Goal: Transaction & Acquisition: Purchase product/service

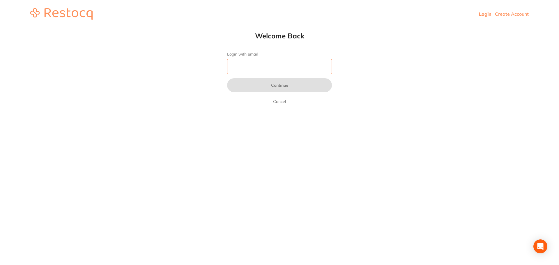
click at [262, 64] on input "Login with email" at bounding box center [279, 66] width 105 height 15
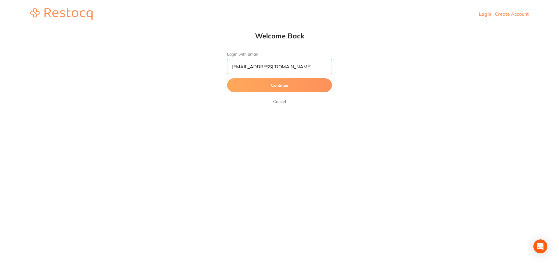
type input "[EMAIL_ADDRESS][DOMAIN_NAME]"
click at [236, 88] on button "Continue" at bounding box center [279, 85] width 105 height 14
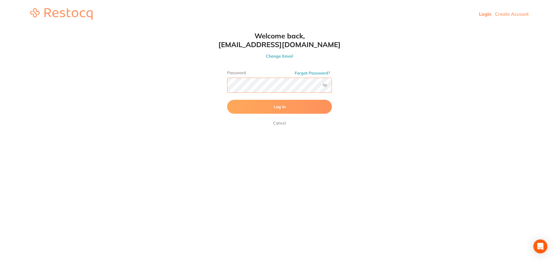
click at [227, 100] on button "Log In" at bounding box center [279, 107] width 105 height 14
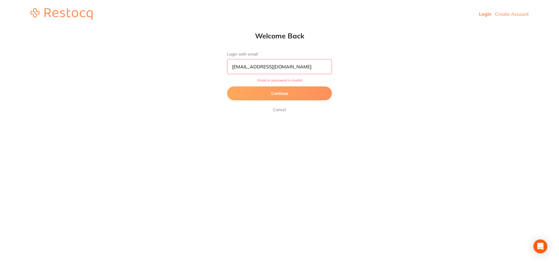
click at [297, 96] on button "Continue" at bounding box center [279, 94] width 105 height 14
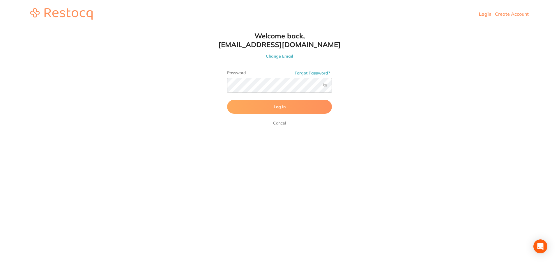
click at [324, 85] on label at bounding box center [325, 85] width 5 height 5
click at [332, 87] on input "checkbox" at bounding box center [332, 87] width 0 height 0
click at [316, 73] on button "Forgot Password?" at bounding box center [312, 73] width 39 height 5
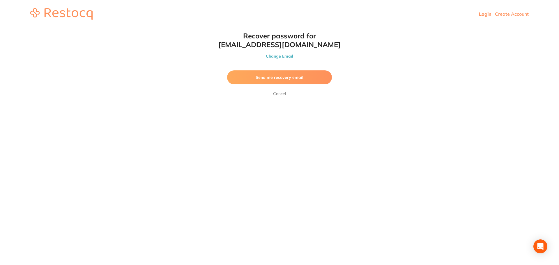
drag, startPoint x: 296, startPoint y: 79, endPoint x: 307, endPoint y: 80, distance: 11.4
click at [297, 79] on span "Send me recovery email" at bounding box center [280, 77] width 48 height 5
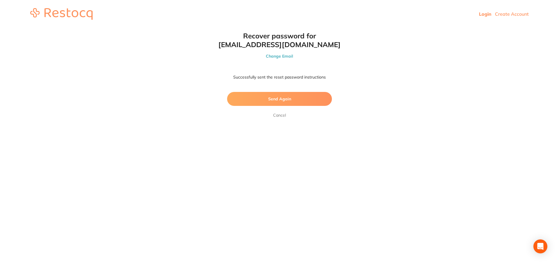
click at [483, 14] on link "Login" at bounding box center [485, 14] width 13 height 6
click at [277, 117] on link "Cancel" at bounding box center [279, 115] width 15 height 7
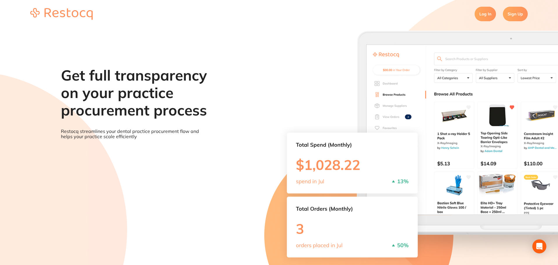
click at [481, 15] on link "Log In" at bounding box center [485, 14] width 21 height 15
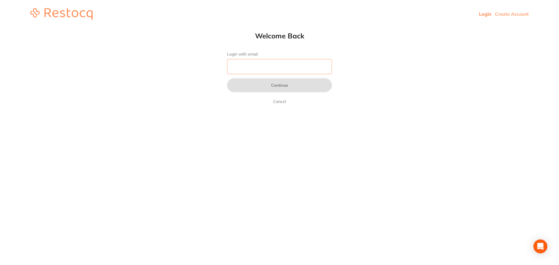
click at [246, 71] on input "Login with email" at bounding box center [279, 66] width 105 height 15
type input "[EMAIL_ADDRESS][DOMAIN_NAME]"
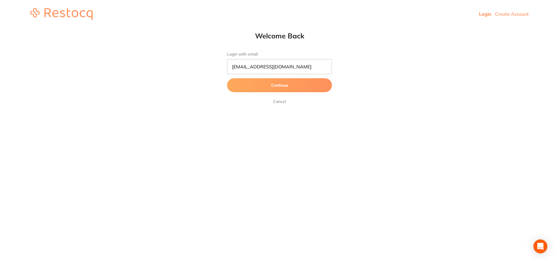
click at [285, 87] on button "Continue" at bounding box center [279, 85] width 105 height 14
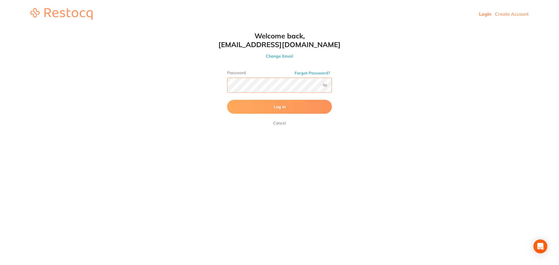
click at [227, 100] on button "Log In" at bounding box center [279, 107] width 105 height 14
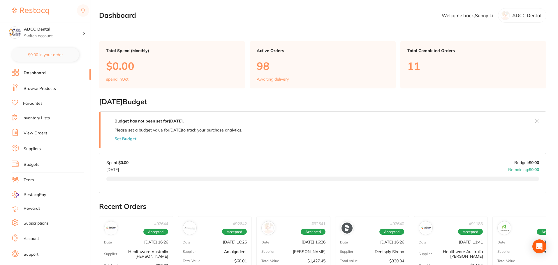
click at [29, 73] on link "Dashboard" at bounding box center [35, 73] width 22 height 6
click at [52, 90] on link "Browse Products" at bounding box center [40, 89] width 32 height 6
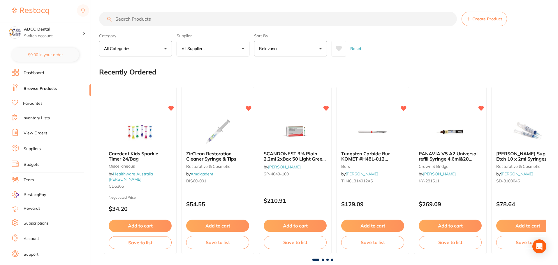
click at [194, 45] on button "All Suppliers" at bounding box center [213, 49] width 73 height 16
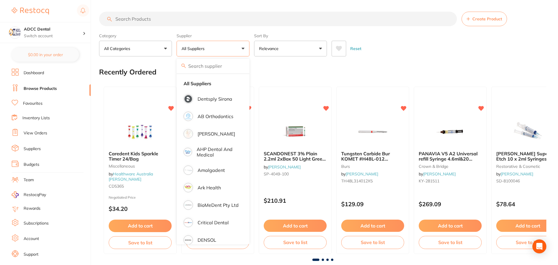
click at [412, 63] on div "Recently Ordered" at bounding box center [322, 72] width 447 height 20
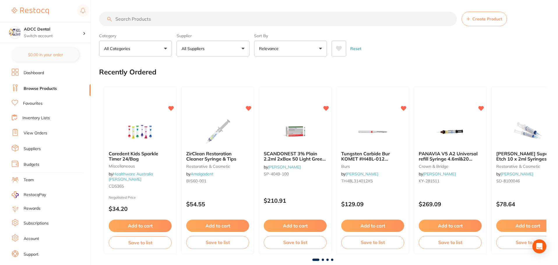
click at [37, 106] on link "Favourites" at bounding box center [33, 104] width 20 height 6
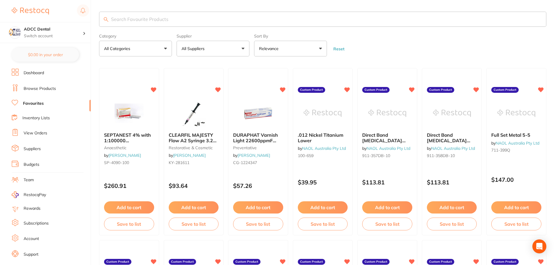
click at [40, 87] on link "Browse Products" at bounding box center [40, 89] width 32 height 6
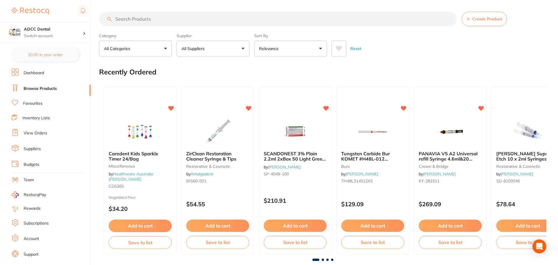
click at [205, 46] on p "All Suppliers" at bounding box center [193, 49] width 25 height 6
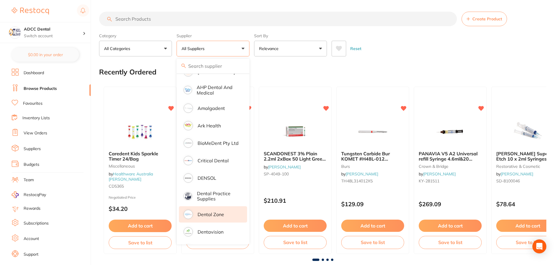
scroll to position [87, 0]
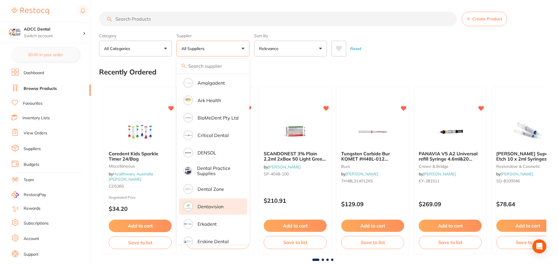
click at [219, 209] on p "Dentavision" at bounding box center [211, 206] width 26 height 5
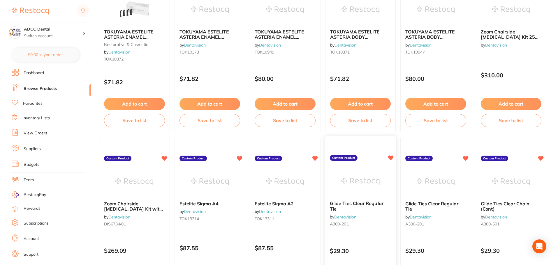
scroll to position [350, 0]
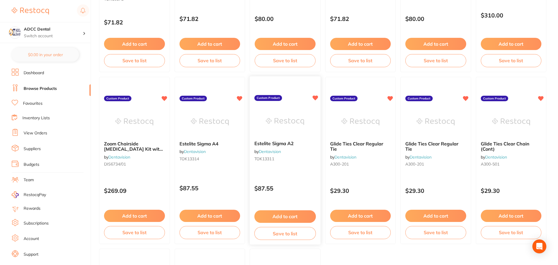
click at [292, 219] on button "Add to cart" at bounding box center [284, 217] width 61 height 13
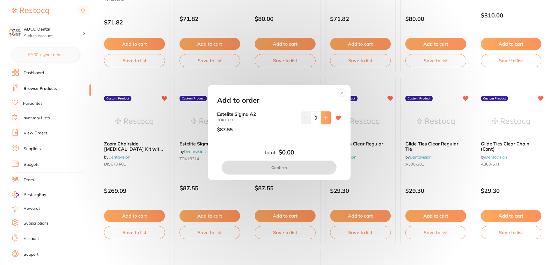
click at [321, 119] on button at bounding box center [326, 118] width 10 height 13
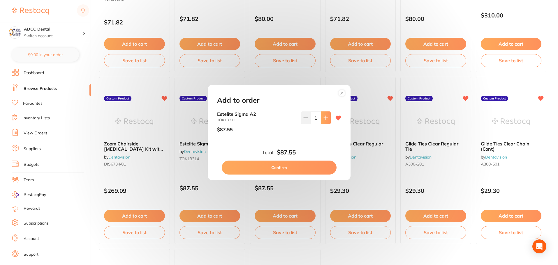
click at [321, 119] on button at bounding box center [326, 118] width 10 height 13
type input "2"
click at [277, 170] on button "Confirm" at bounding box center [279, 168] width 115 height 14
checkbox input "false"
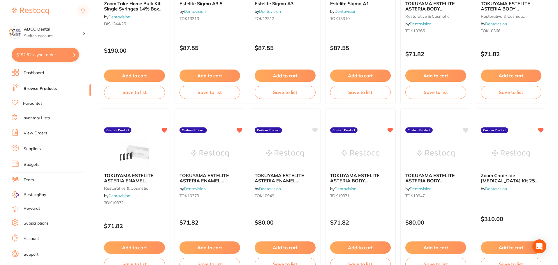
scroll to position [58, 0]
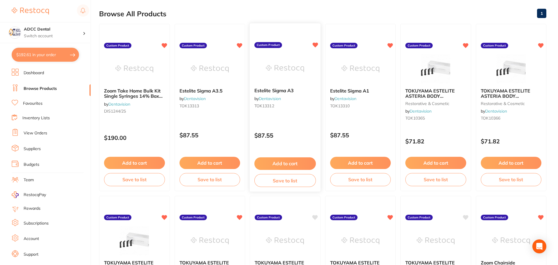
click at [297, 165] on button "Add to cart" at bounding box center [284, 164] width 61 height 13
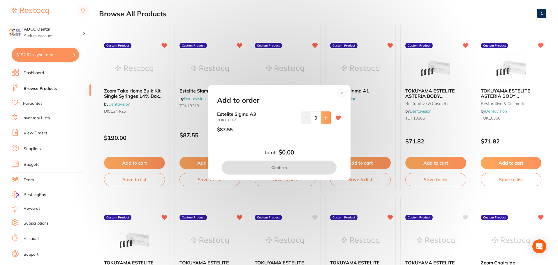
click at [324, 118] on icon at bounding box center [326, 118] width 4 height 4
type input "2"
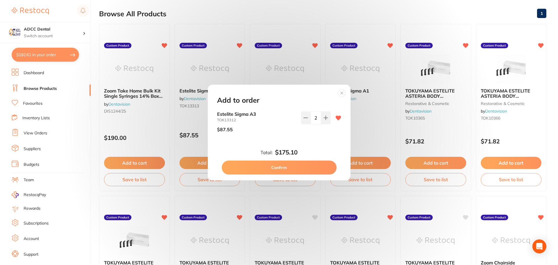
click at [284, 169] on button "Confirm" at bounding box center [279, 168] width 115 height 14
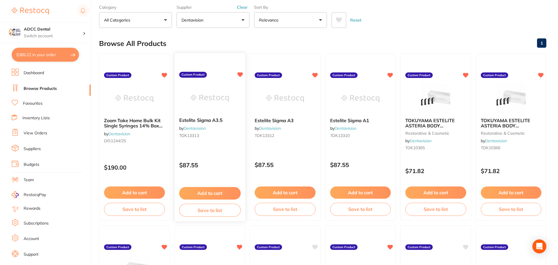
scroll to position [0, 0]
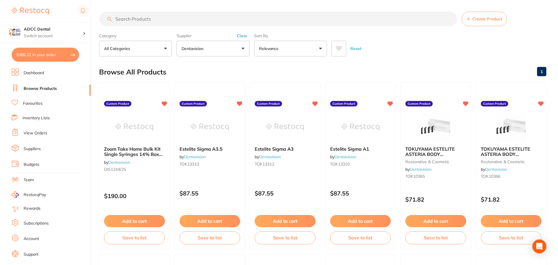
click at [172, 21] on input "search" at bounding box center [278, 19] width 358 height 15
click at [199, 47] on p "Dentavision" at bounding box center [193, 49] width 24 height 6
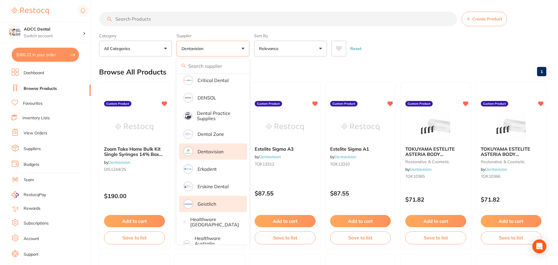
scroll to position [175, 0]
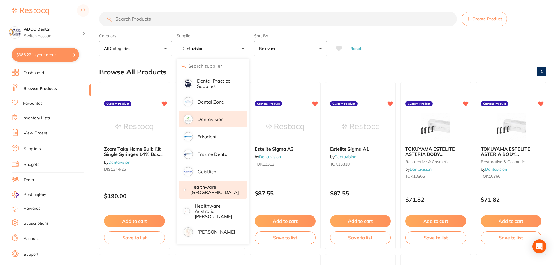
click at [207, 193] on p "Healthware [GEOGRAPHIC_DATA]" at bounding box center [214, 190] width 49 height 11
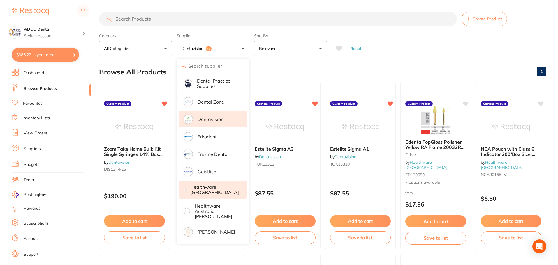
click at [208, 48] on span "+1" at bounding box center [209, 49] width 6 height 6
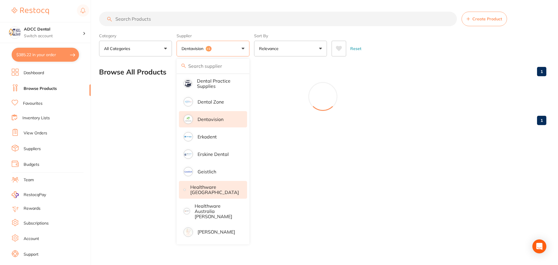
click at [243, 50] on button "Dentavision +1" at bounding box center [213, 49] width 73 height 16
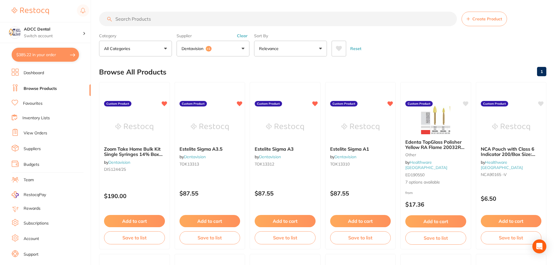
click at [242, 37] on button "Clear" at bounding box center [242, 35] width 14 height 5
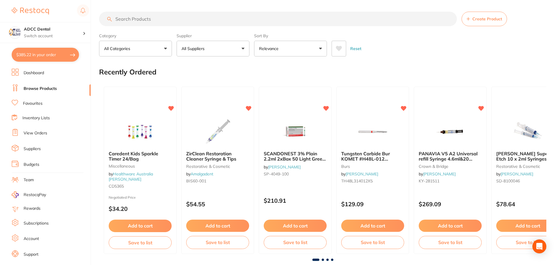
click at [166, 17] on input "search" at bounding box center [278, 19] width 358 height 15
click at [196, 21] on input "search" at bounding box center [278, 19] width 358 height 15
type input "g"
click at [151, 20] on input "search" at bounding box center [278, 19] width 358 height 15
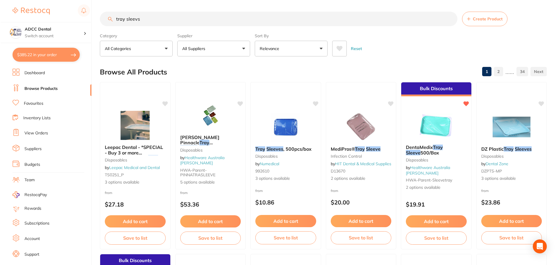
scroll to position [140, 0]
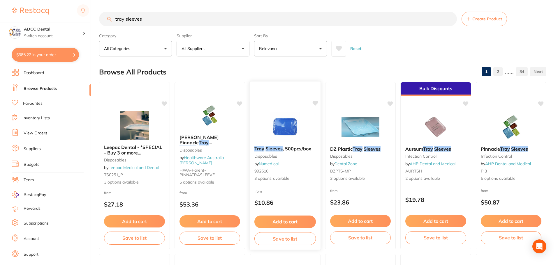
type input "tray sleeves"
click at [267, 150] on em "Sleeves" at bounding box center [273, 149] width 17 height 6
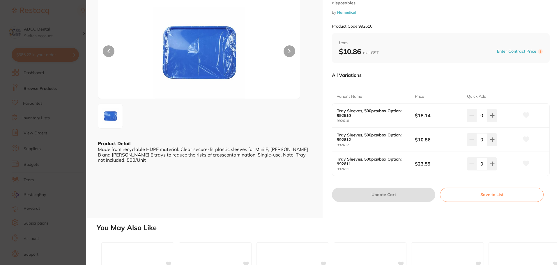
scroll to position [29, 0]
click at [493, 118] on icon at bounding box center [492, 116] width 5 height 5
type input "1"
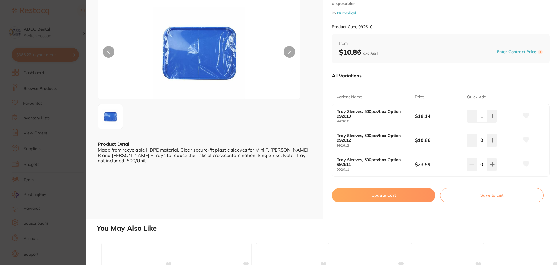
click at [524, 115] on icon at bounding box center [527, 115] width 6 height 5
click at [393, 197] on button "Update Cart" at bounding box center [383, 195] width 103 height 14
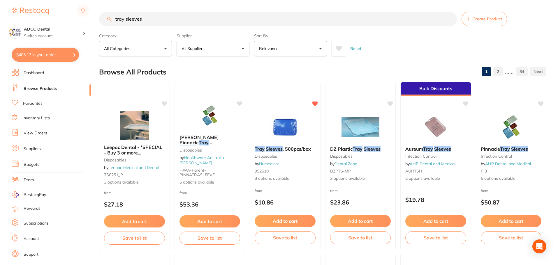
click at [222, 13] on input "tray sleeves" at bounding box center [278, 19] width 358 height 15
drag, startPoint x: 203, startPoint y: 15, endPoint x: 124, endPoint y: 31, distance: 80.7
click at [124, 31] on section "tray sleeves Create Product Category All Categories All Categories 3D Printing …" at bounding box center [322, 34] width 447 height 45
click at [158, 21] on input "tray sleeves" at bounding box center [278, 19] width 358 height 15
drag, startPoint x: 135, startPoint y: 20, endPoint x: 21, endPoint y: 17, distance: 114.5
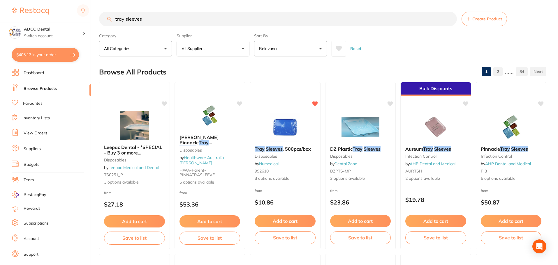
click at [9, 19] on div "$405.17 ADCC Dental Switch account ADCC Dental $405.17 in your order Dashboard …" at bounding box center [279, 132] width 558 height 265
paste input "992563"
type input "992563"
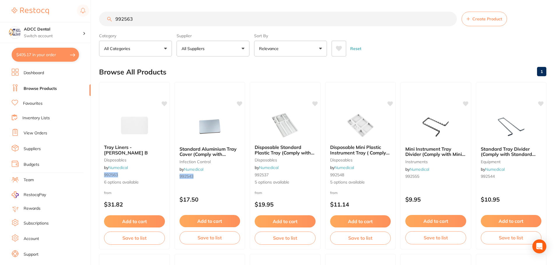
click at [130, 146] on div "Tray Liners - [PERSON_NAME] B disposables by Numedical 992563 6 options availab…" at bounding box center [134, 165] width 70 height 50
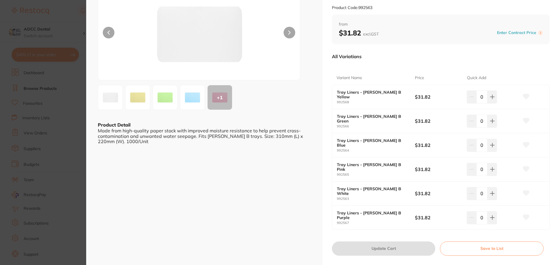
scroll to position [58, 0]
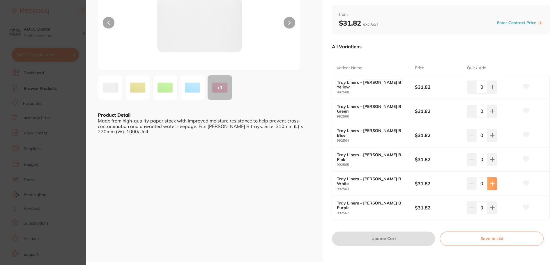
click at [491, 184] on icon at bounding box center [493, 184] width 4 height 4
type input "1"
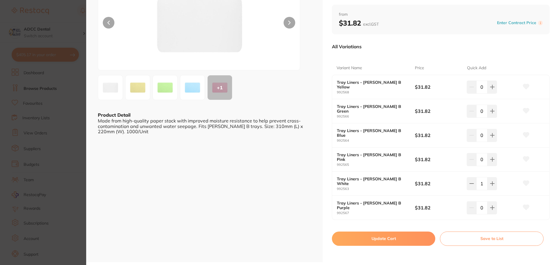
click at [526, 184] on icon at bounding box center [527, 183] width 6 height 5
click at [373, 243] on button "Update Cart" at bounding box center [383, 239] width 103 height 14
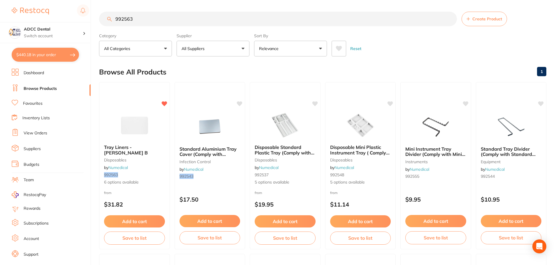
drag, startPoint x: 94, startPoint y: 21, endPoint x: 23, endPoint y: 21, distance: 70.8
click at [26, 21] on div "$440.18 ADCC Dental Switch account ADCC Dental $440.18 in your order Dashboard …" at bounding box center [279, 132] width 558 height 265
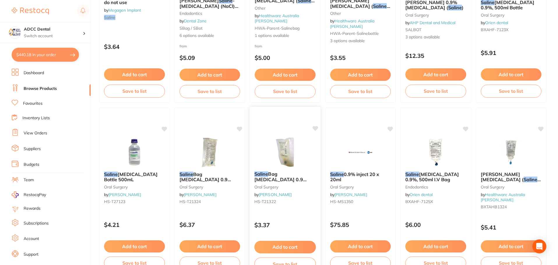
scroll to position [175, 0]
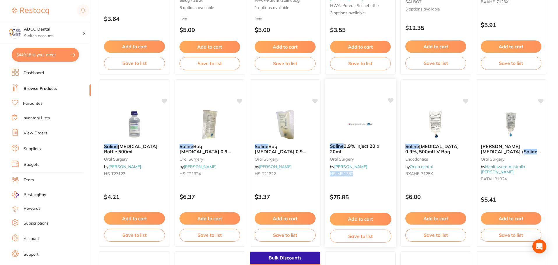
drag, startPoint x: 357, startPoint y: 174, endPoint x: 327, endPoint y: 176, distance: 29.8
click at [327, 176] on div "Saline 0.9% inject 20 x 20ml [MEDICAL_DATA] by [PERSON_NAME] [PERSON_NAME]-MS13…" at bounding box center [360, 161] width 71 height 45
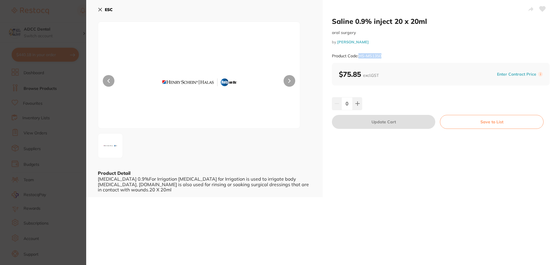
drag, startPoint x: 386, startPoint y: 56, endPoint x: 359, endPoint y: 57, distance: 27.7
click at [359, 57] on div "Product Code: HS-MS1350" at bounding box center [441, 56] width 218 height 14
copy small "HS-MS1350"
click at [102, 9] on icon at bounding box center [100, 9] width 5 height 5
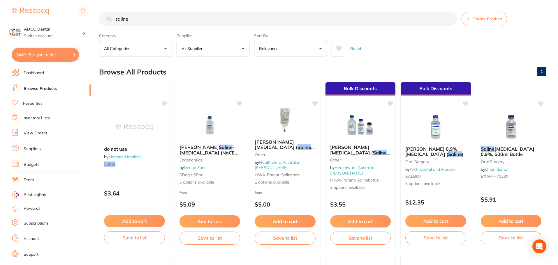
click at [205, 21] on input "saline" at bounding box center [278, 19] width 358 height 15
type input "s"
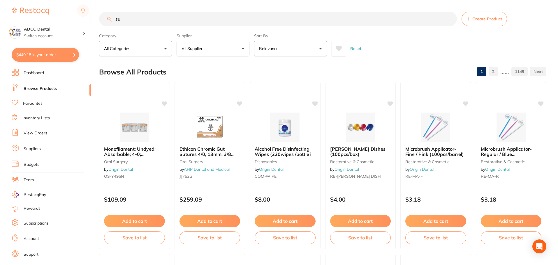
type input "s"
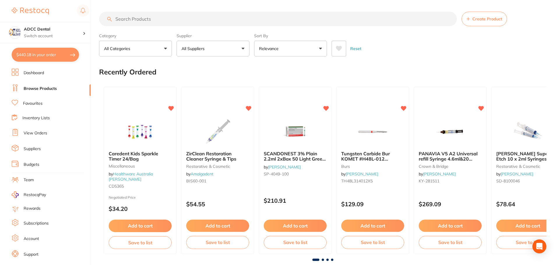
type input "g"
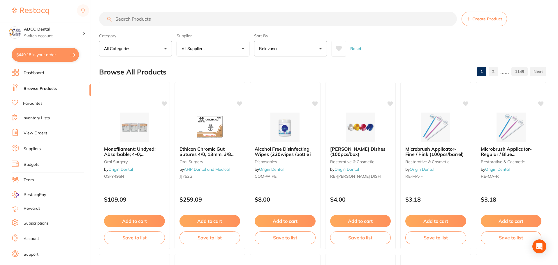
paste input "DMSAT14"
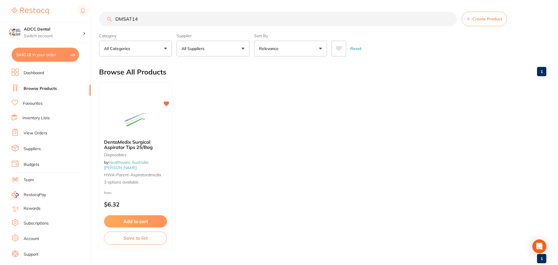
type input "DMSAT14"
click at [140, 180] on span "3 options available" at bounding box center [136, 183] width 64 height 6
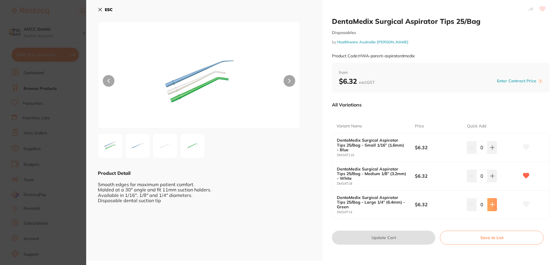
click at [491, 206] on icon at bounding box center [493, 205] width 4 height 4
type input "1"
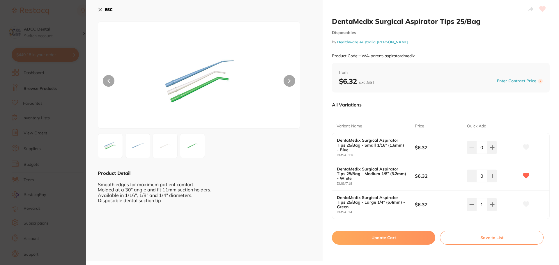
click at [527, 205] on icon at bounding box center [527, 204] width 6 height 5
click at [402, 239] on button "Update Cart" at bounding box center [383, 238] width 103 height 14
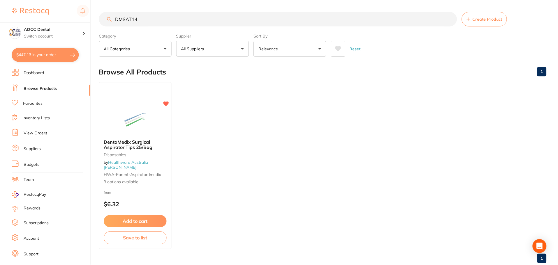
scroll to position [2, 0]
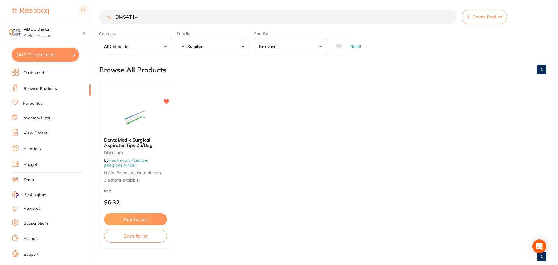
click at [185, 19] on input "DMSAT14" at bounding box center [278, 17] width 358 height 15
type input "D"
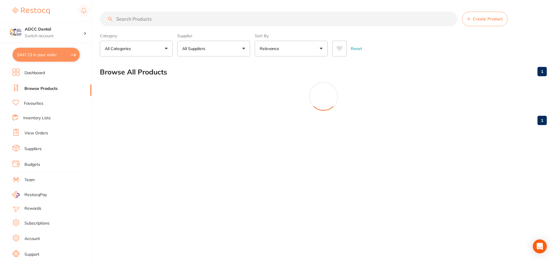
scroll to position [0, 0]
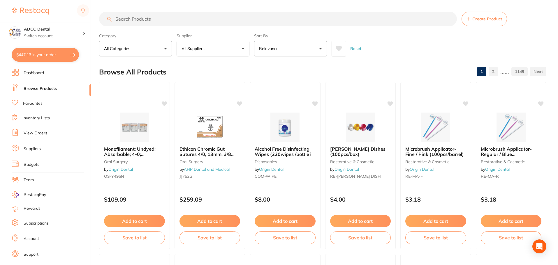
click at [45, 57] on button "$447.13 in your order" at bounding box center [45, 55] width 67 height 14
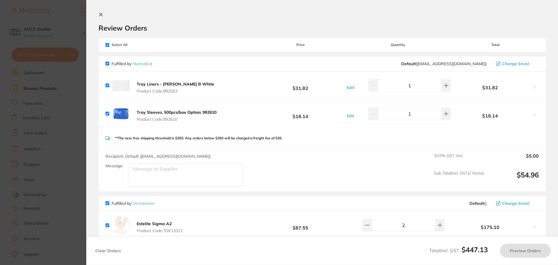
checkbox input "true"
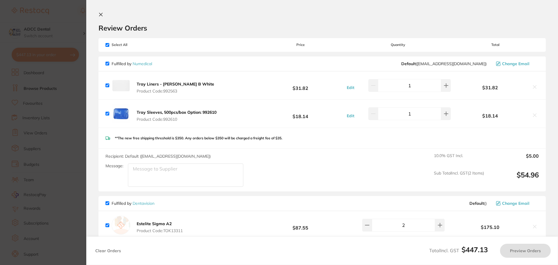
checkbox input "true"
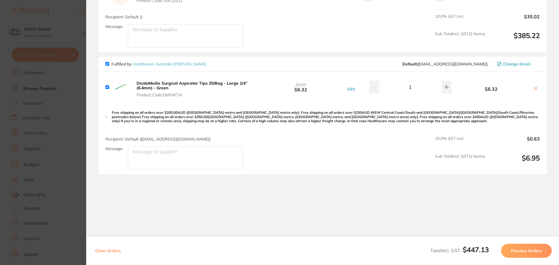
scroll to position [260, 0]
click at [528, 252] on button "Preview Orders" at bounding box center [526, 251] width 51 height 14
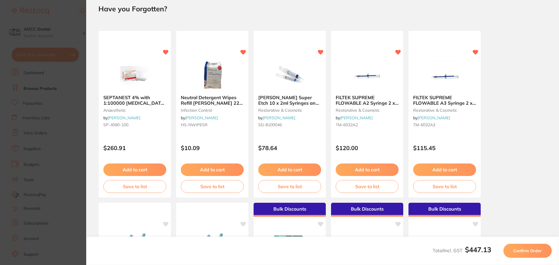
scroll to position [0, 0]
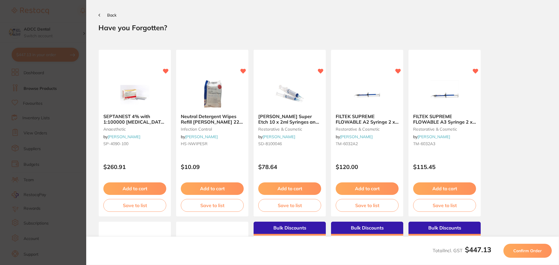
click at [525, 249] on span "Confirm Order" at bounding box center [528, 251] width 29 height 5
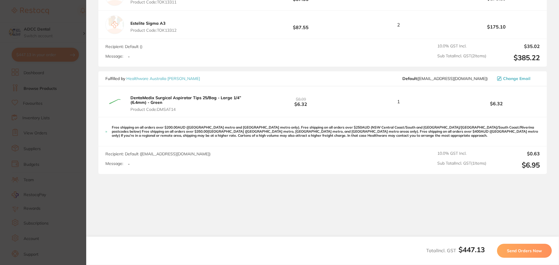
scroll to position [263, 0]
click at [540, 255] on button "Send Orders Now" at bounding box center [524, 251] width 55 height 14
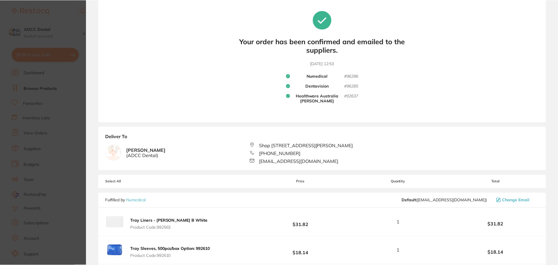
scroll to position [0, 0]
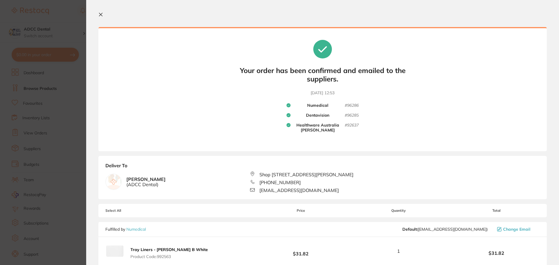
click at [101, 15] on icon at bounding box center [100, 14] width 5 height 5
